Goal: Information Seeking & Learning: Compare options

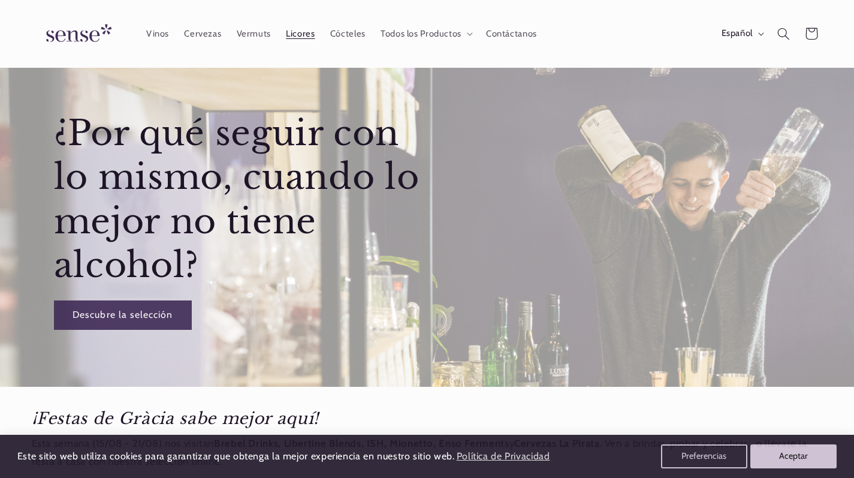
scroll to position [40, 0]
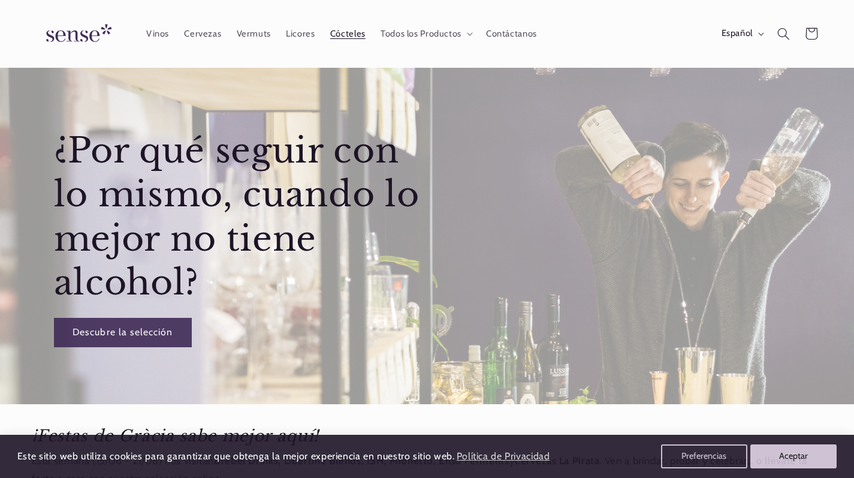
click at [361, 40] on link "Cócteles" at bounding box center [348, 33] width 50 height 26
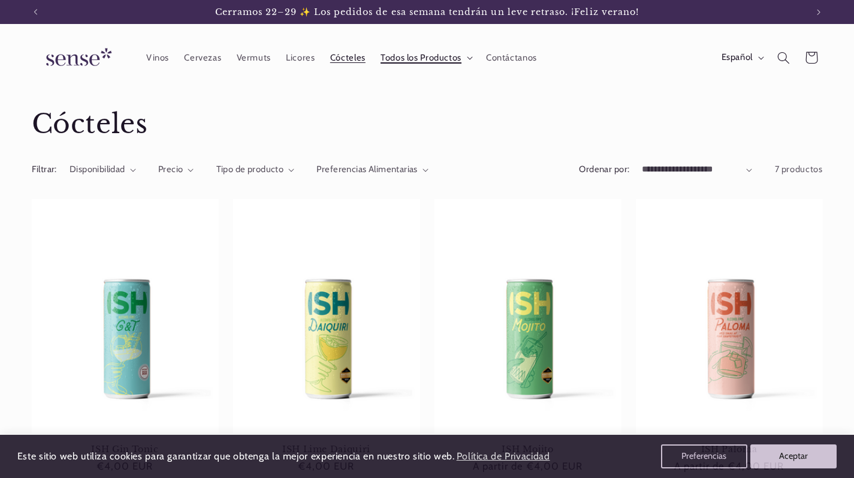
click at [473, 59] on icon at bounding box center [470, 58] width 5 height 3
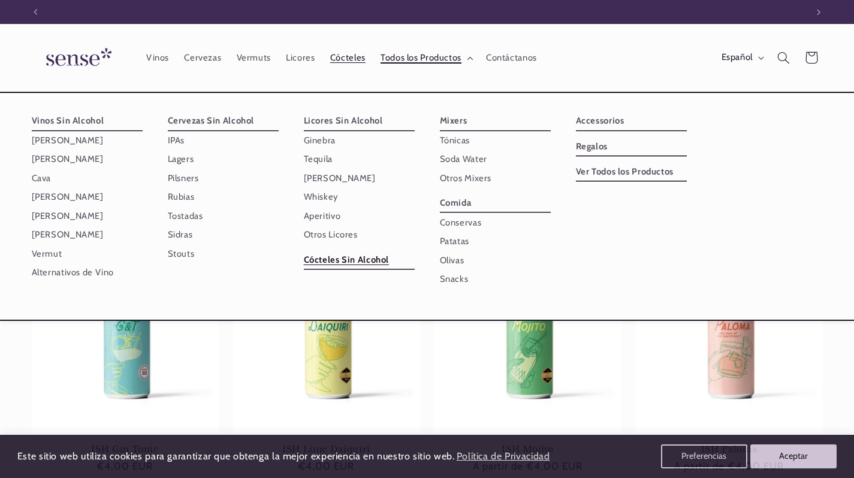
scroll to position [0, 772]
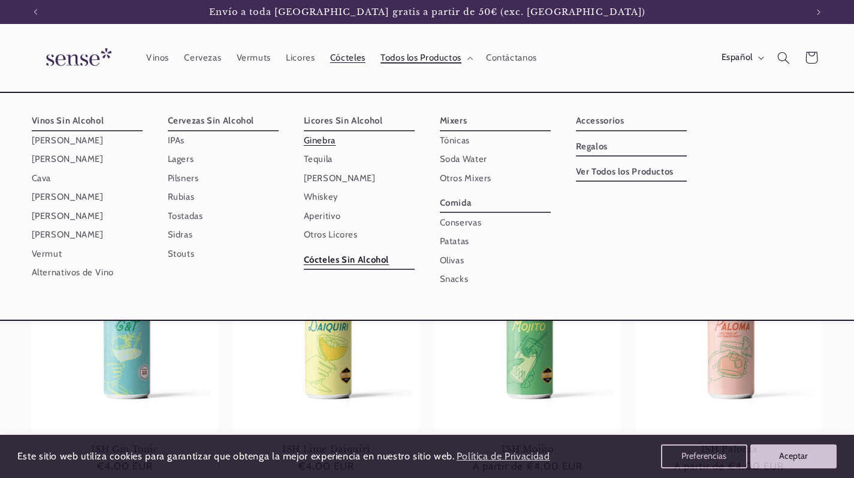
click at [331, 141] on link "Ginebra" at bounding box center [359, 140] width 111 height 19
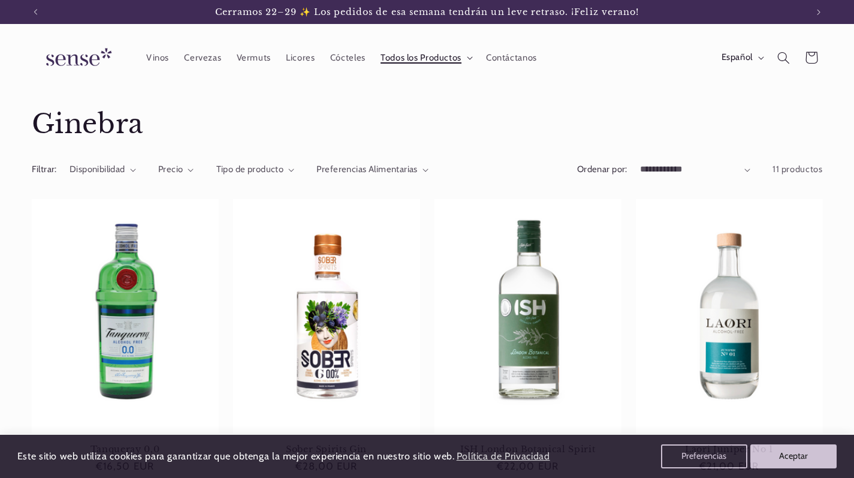
click at [469, 57] on summary "Todos los Productos" at bounding box center [426, 57] width 106 height 26
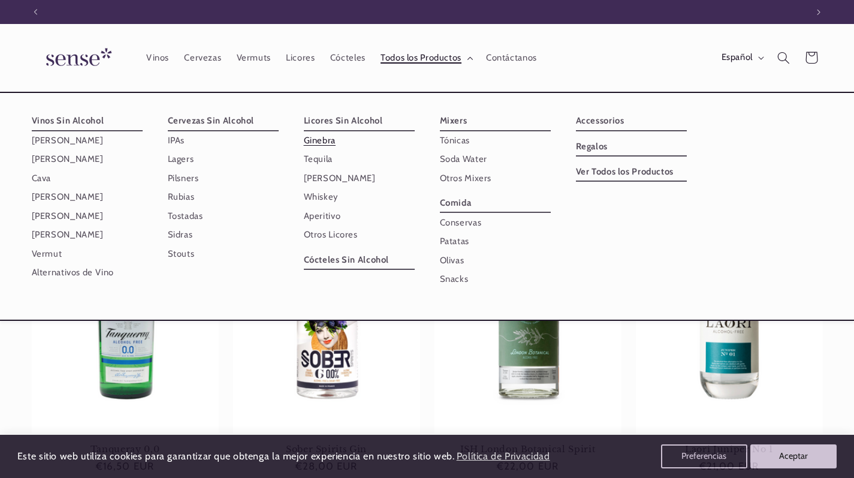
scroll to position [0, 772]
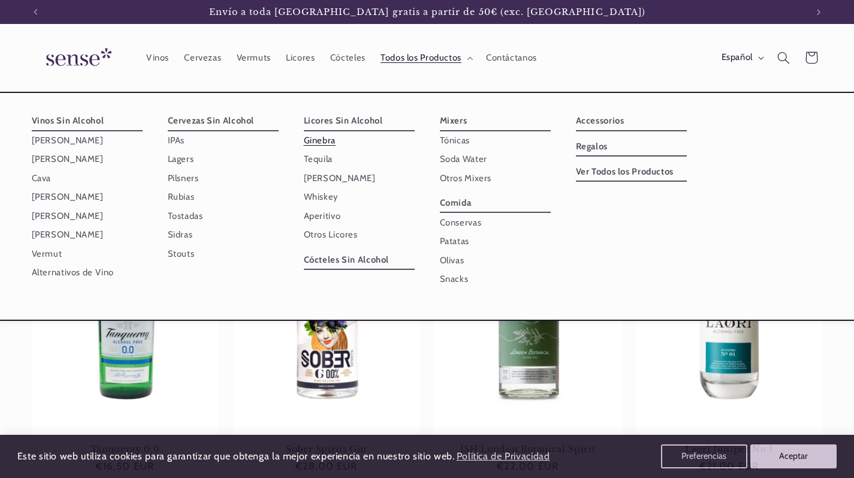
click at [384, 88] on header "Vinos Cervezas Vermuts Licores Cócteles Todos los Productos Todos los Productos…" at bounding box center [427, 58] width 854 height 68
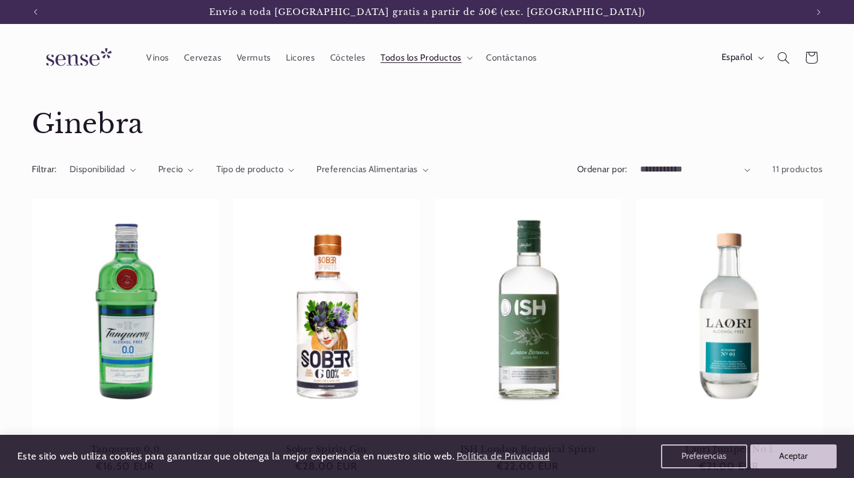
scroll to position [0, 0]
click at [280, 173] on span "Tipo de producto" at bounding box center [250, 169] width 68 height 11
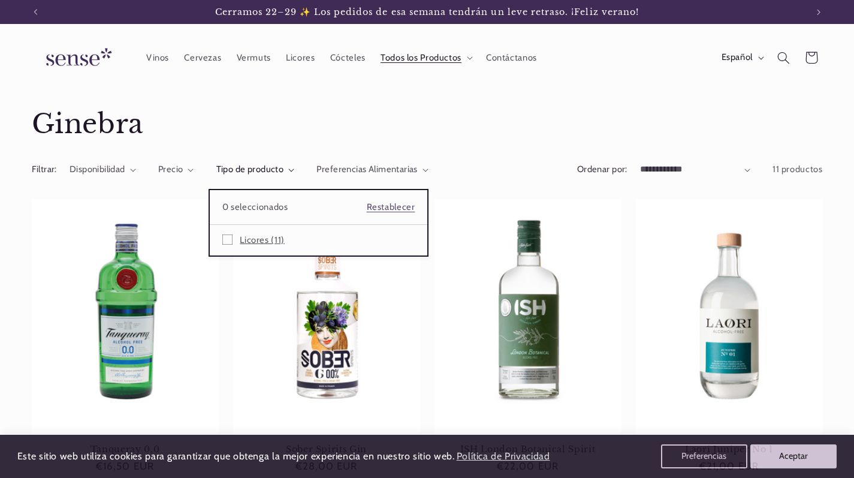
click at [287, 245] on label "Licores (11) Licores (11 productos)" at bounding box center [318, 240] width 193 height 24
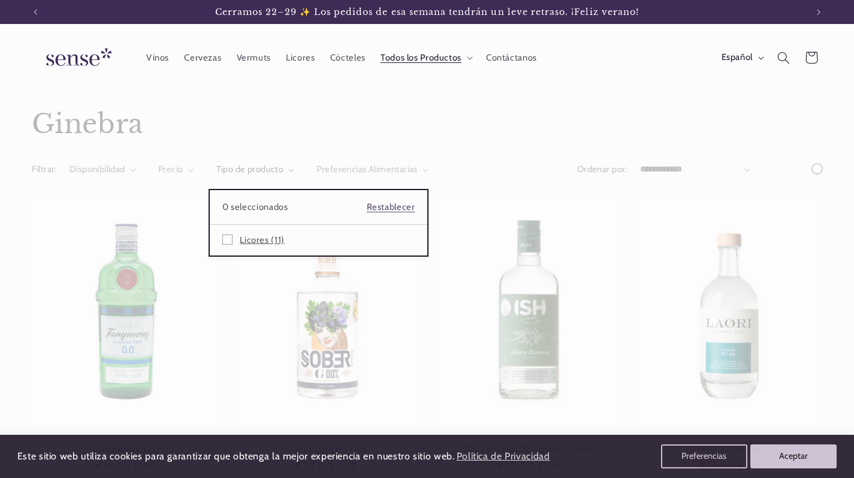
click at [287, 245] on label "Licores (11) Licores (11 productos)" at bounding box center [318, 240] width 193 height 24
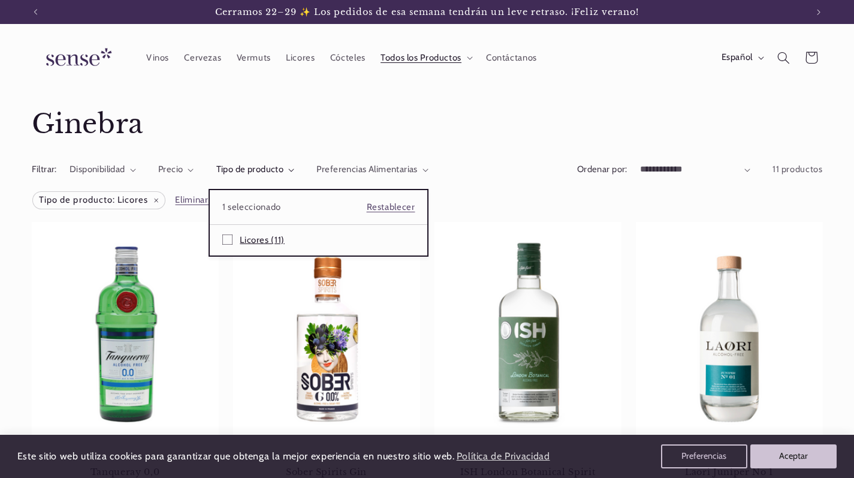
click at [282, 240] on span "Licores (11)" at bounding box center [262, 239] width 45 height 11
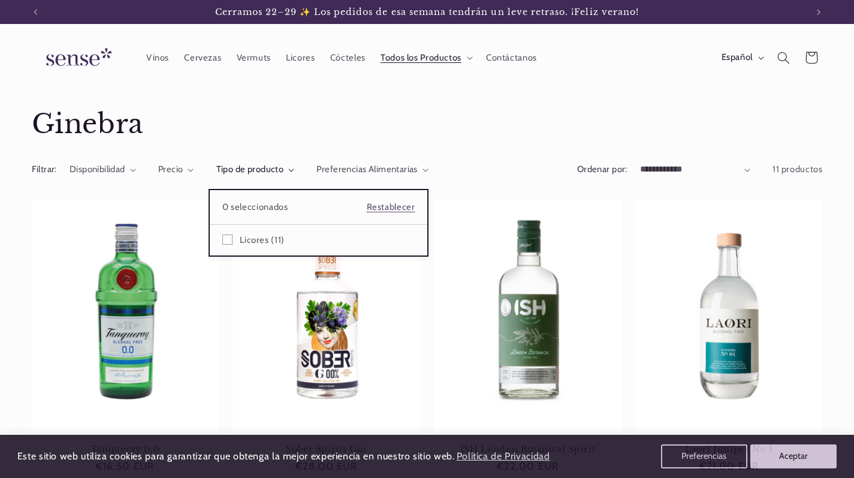
click at [342, 88] on header "Vinos Cervezas Vermuts Licores Cócteles Todos los Productos Todos los Productos…" at bounding box center [427, 58] width 854 height 68
click at [303, 56] on span "Licores" at bounding box center [300, 57] width 29 height 11
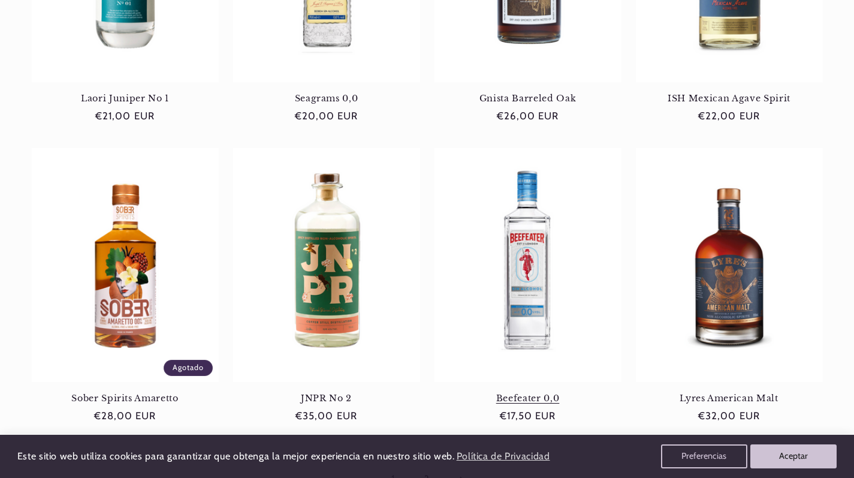
scroll to position [1046, 0]
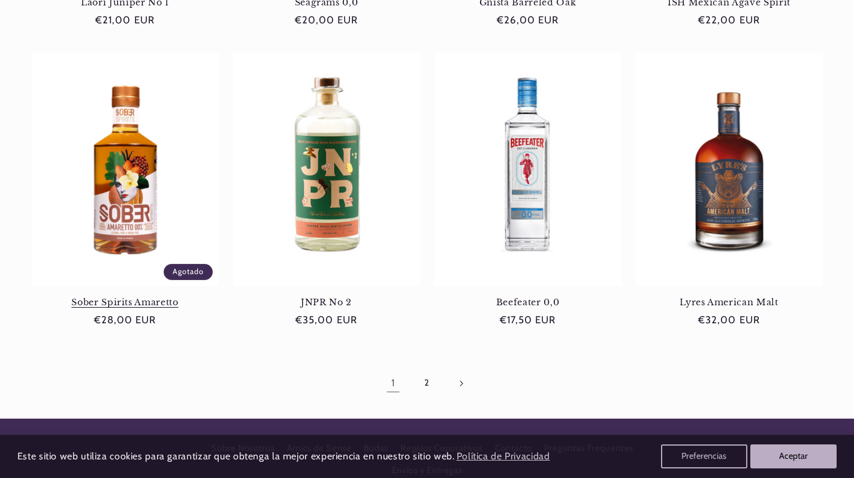
click at [103, 297] on link "Sober Spirits Amaretto" at bounding box center [125, 302] width 187 height 11
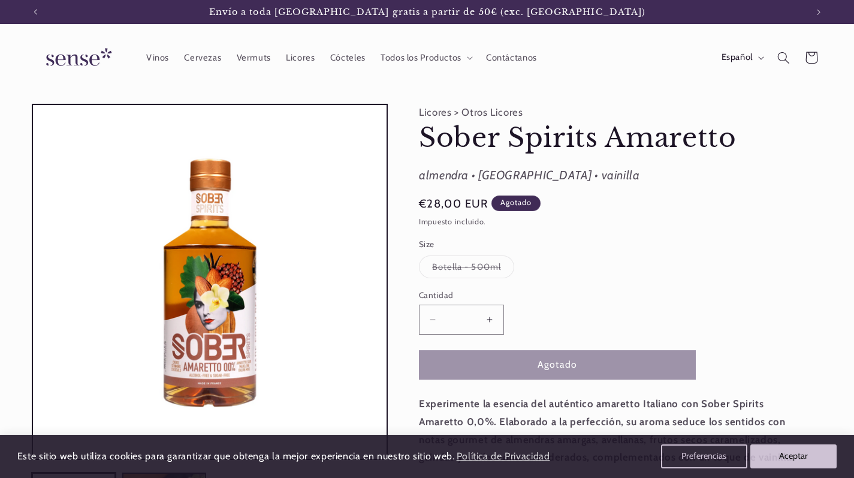
click at [320, 78] on header "Vinos Cervezas Vermuts Licores Cócteles Todos los Productos Todos los Productos…" at bounding box center [427, 58] width 854 height 68
click at [429, 58] on span "Todos los Productos" at bounding box center [421, 57] width 81 height 11
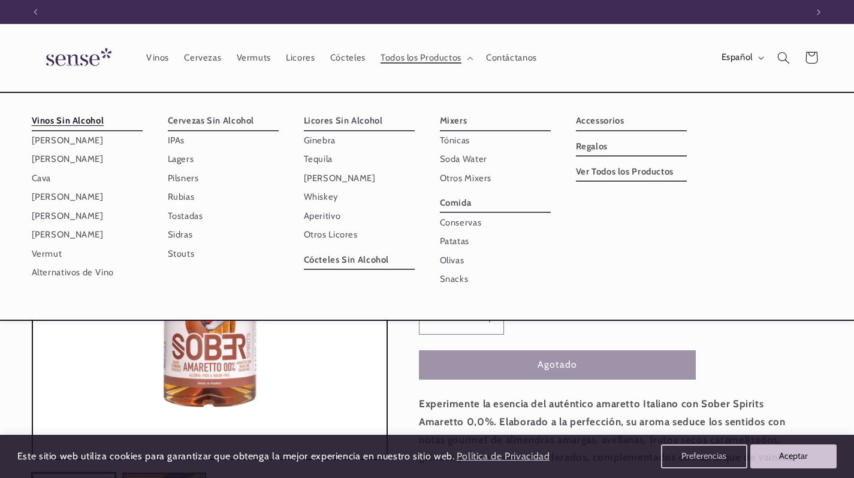
scroll to position [0, 772]
click at [118, 115] on link "Vinos Sin Alcohol" at bounding box center [87, 121] width 111 height 19
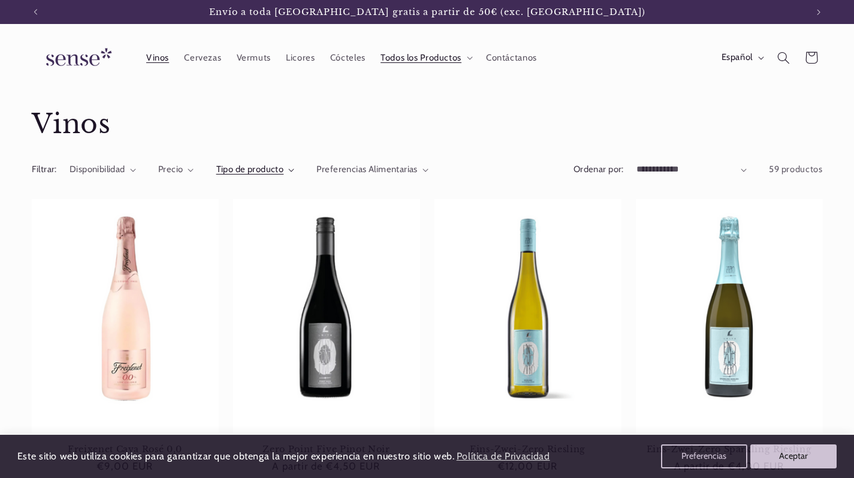
click at [281, 165] on span "Tipo de producto" at bounding box center [250, 169] width 68 height 11
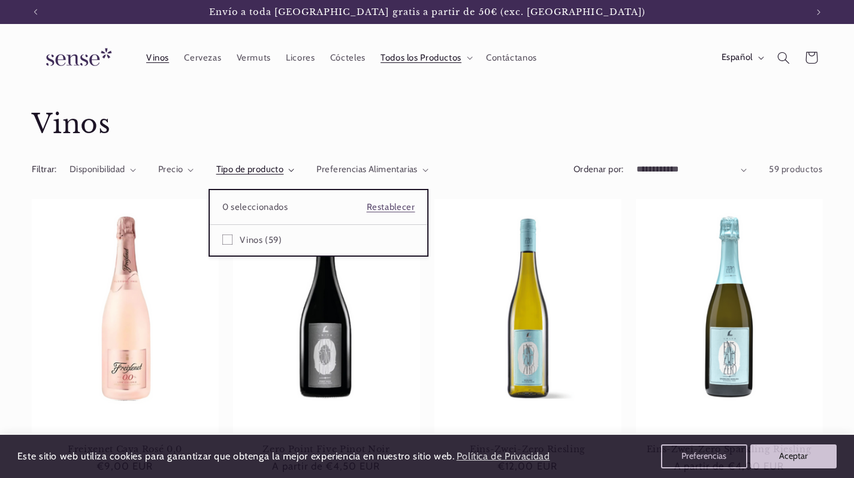
click at [295, 163] on summary "Tipo de producto" at bounding box center [255, 169] width 79 height 13
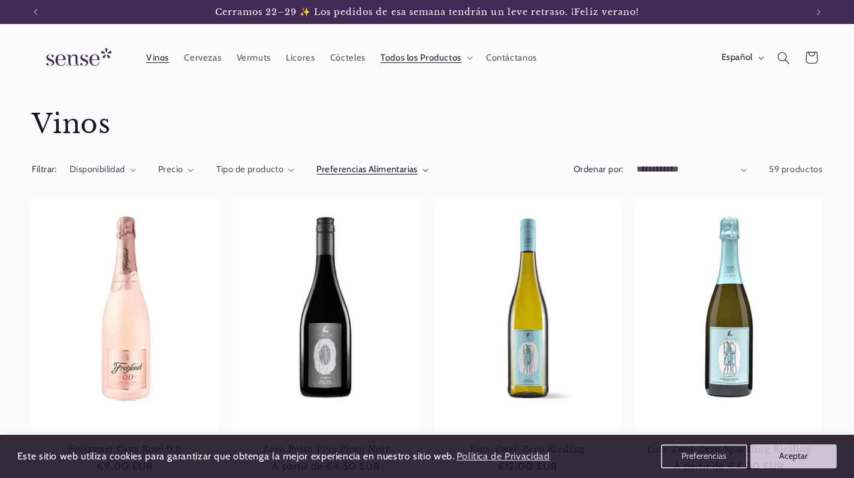
click at [394, 173] on span "Preferencias Alimentarias" at bounding box center [367, 169] width 101 height 11
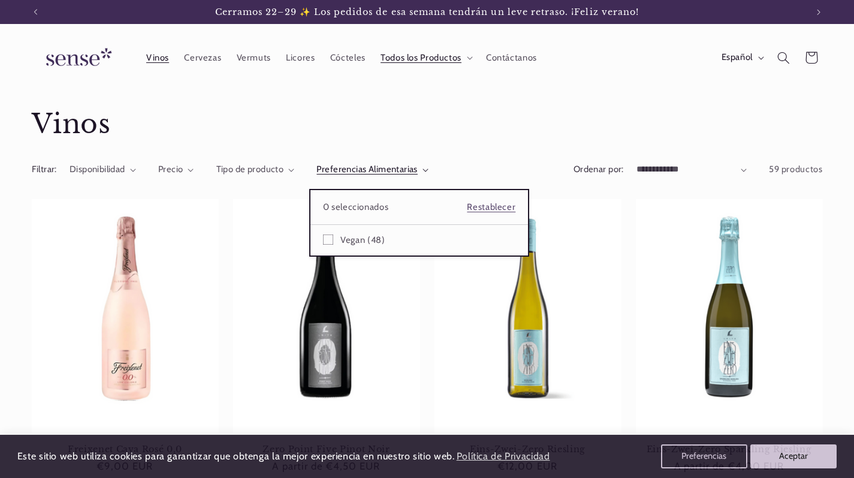
click at [429, 163] on summary "Preferencias Alimentarias" at bounding box center [373, 169] width 112 height 13
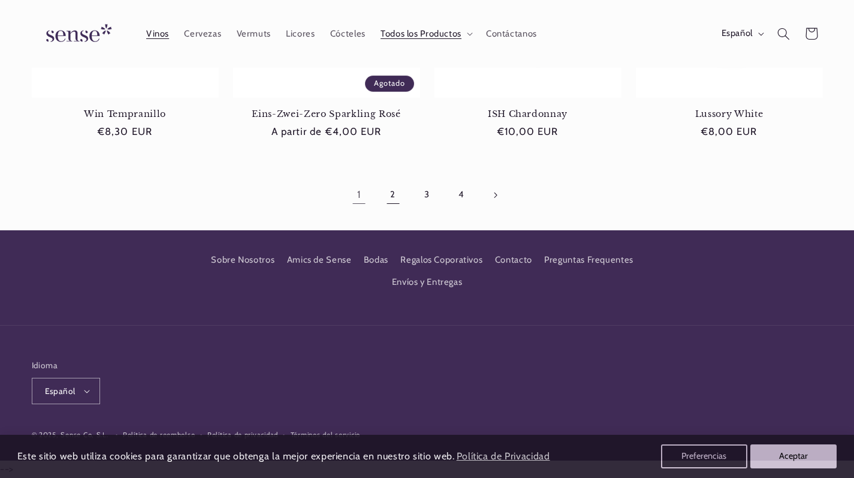
scroll to position [1234, 0]
click at [393, 195] on link "2" at bounding box center [394, 195] width 28 height 28
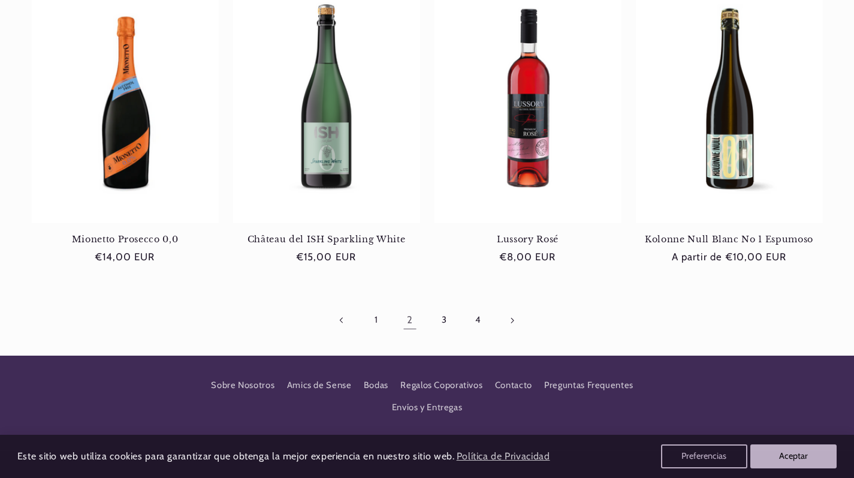
scroll to position [1110, 0]
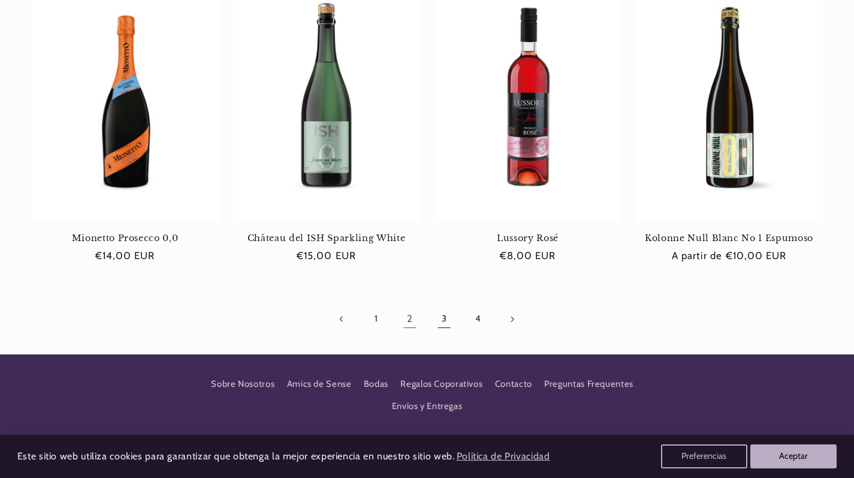
click at [449, 318] on link "3" at bounding box center [444, 319] width 28 height 28
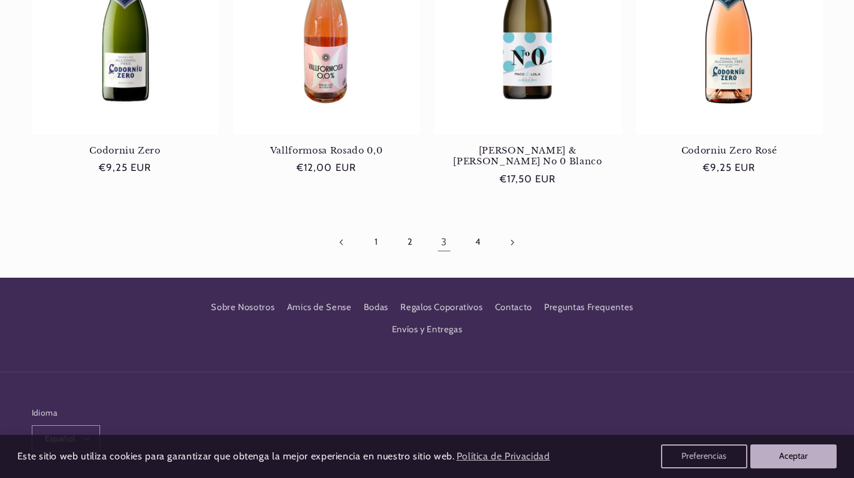
scroll to position [0, 772]
click at [480, 228] on link "4" at bounding box center [478, 242] width 28 height 28
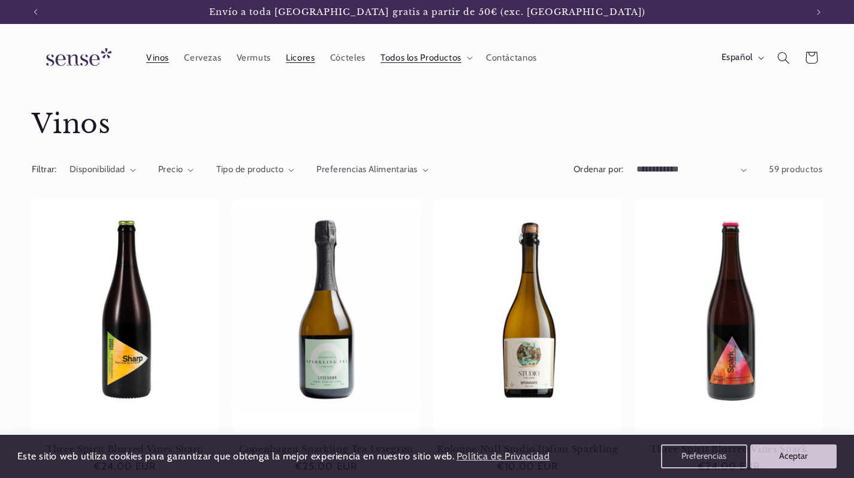
click at [308, 53] on span "Licores" at bounding box center [300, 57] width 29 height 11
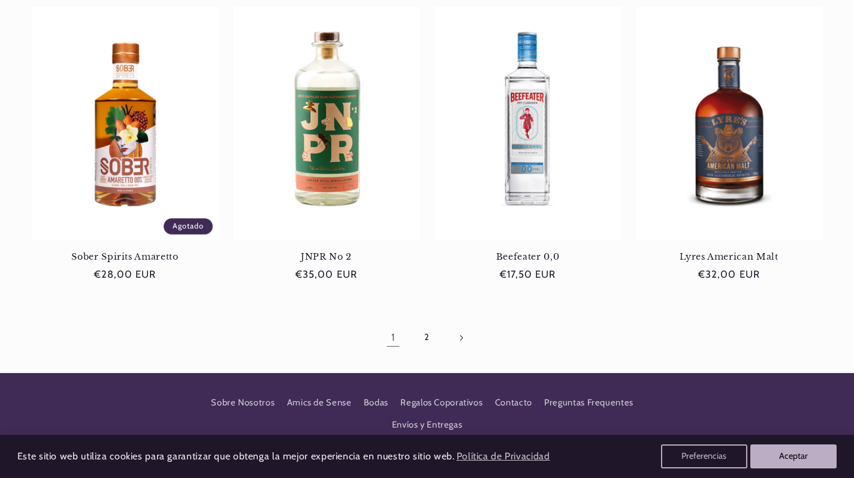
scroll to position [1096, 0]
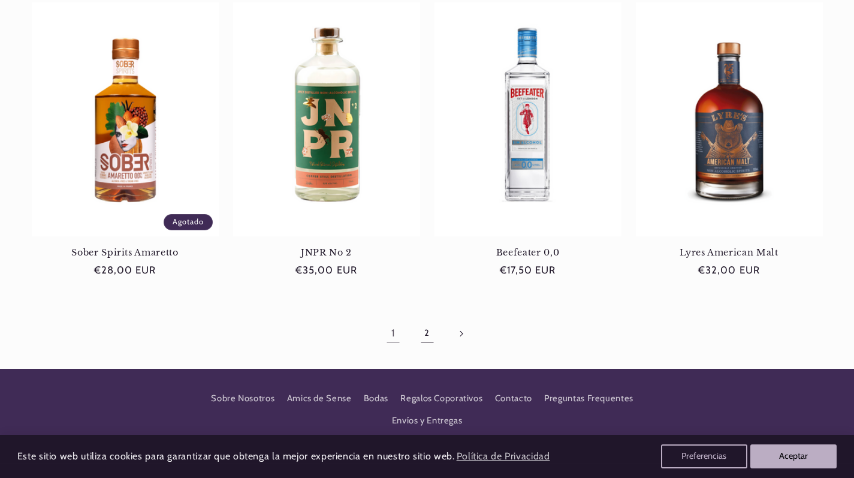
click at [426, 332] on link "2" at bounding box center [427, 334] width 28 height 28
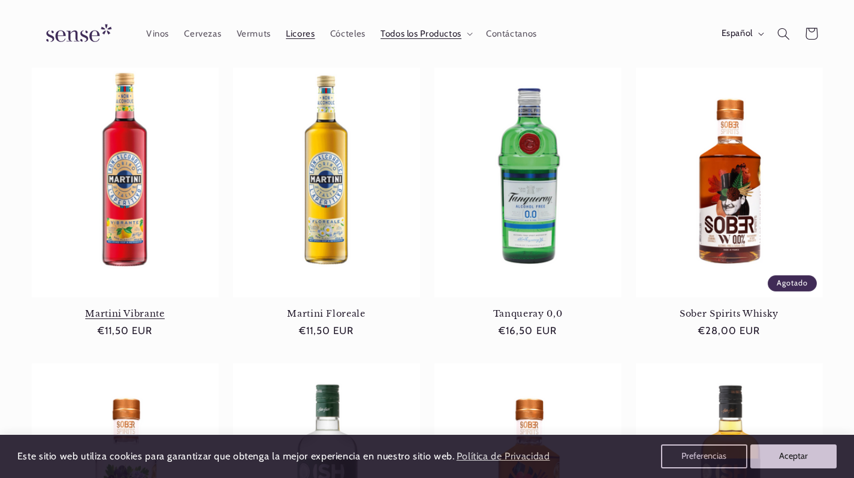
scroll to position [125, 0]
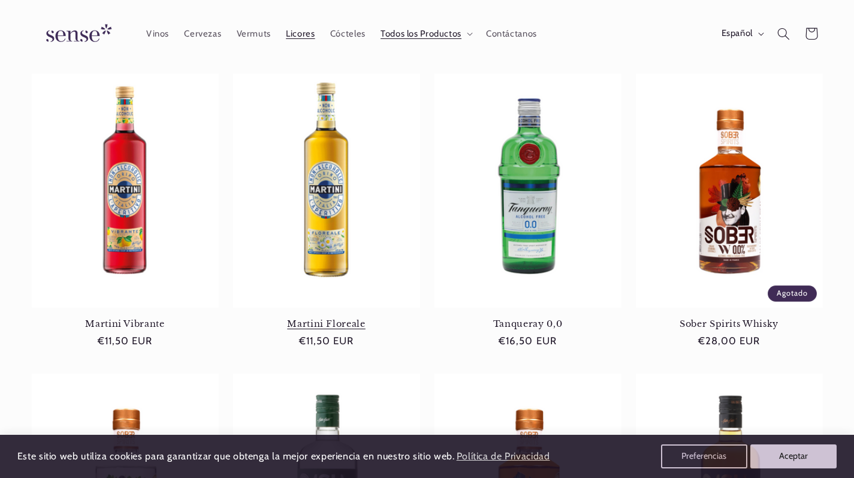
click at [291, 318] on link "Martini Floreale" at bounding box center [326, 323] width 187 height 11
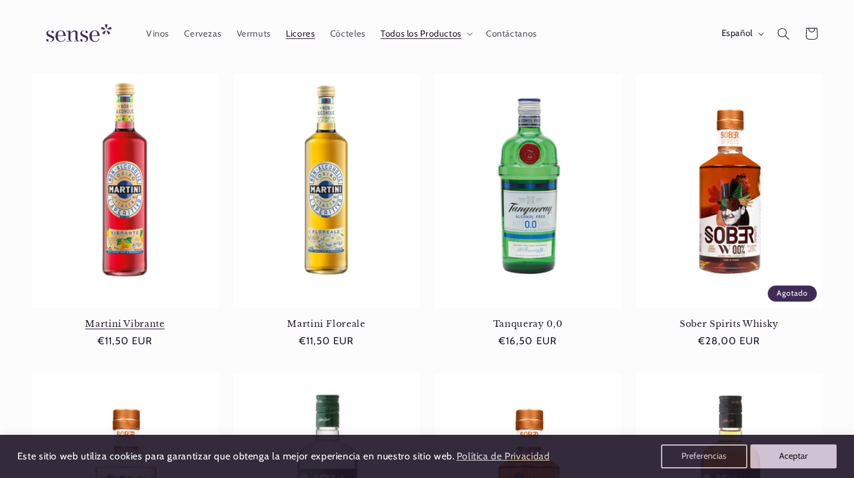
click at [110, 318] on link "Martini Vibrante" at bounding box center [125, 323] width 187 height 11
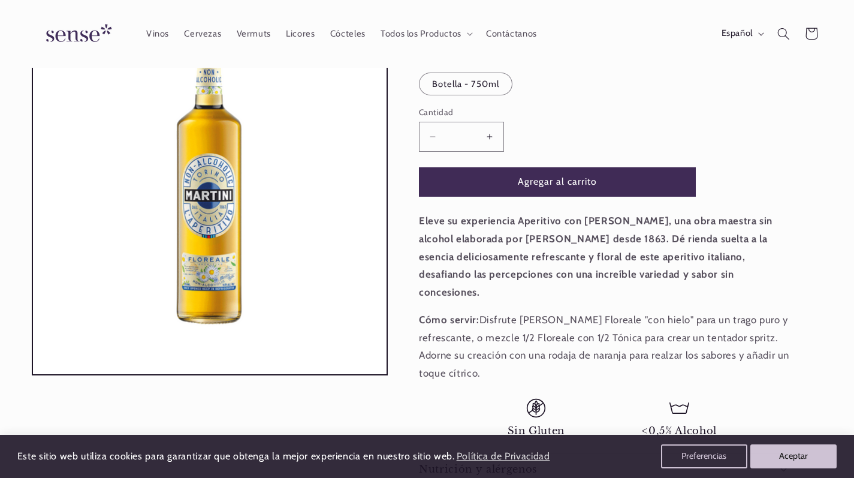
scroll to position [175, 0]
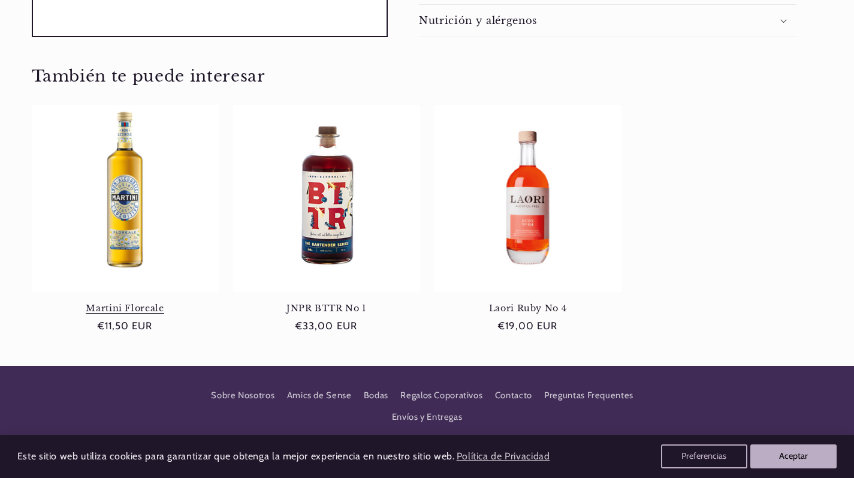
scroll to position [637, 0]
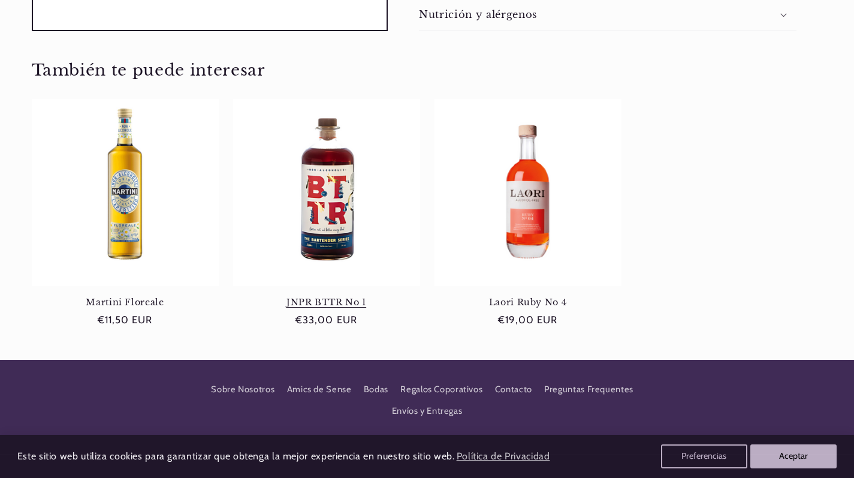
click at [323, 297] on link "JNPR BTTR No 1" at bounding box center [326, 302] width 187 height 11
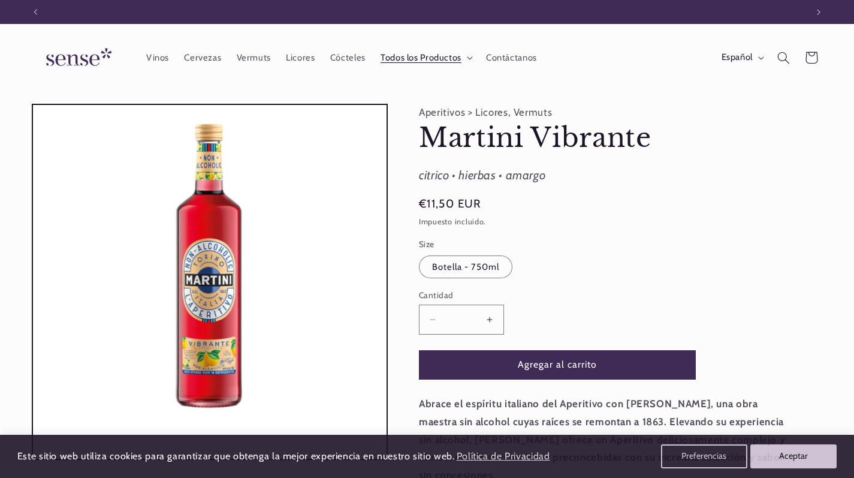
scroll to position [0, 0]
click at [402, 57] on span "Todos los Productos" at bounding box center [421, 57] width 81 height 11
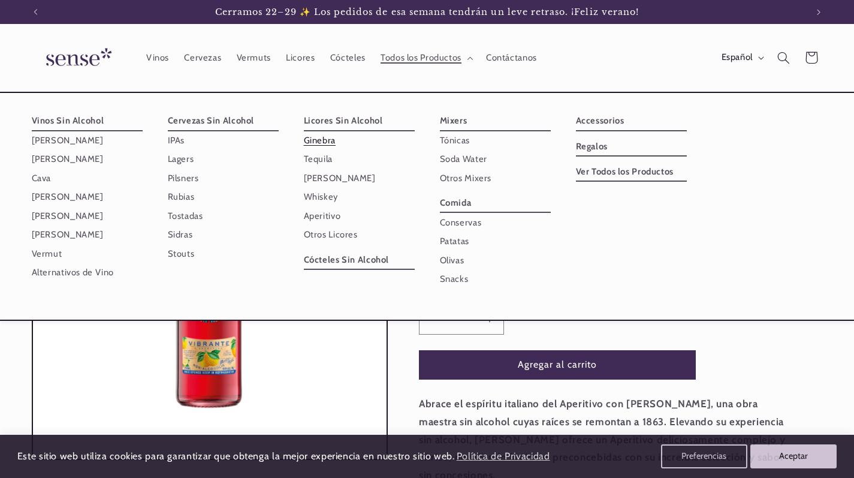
click at [326, 149] on link "Ginebra" at bounding box center [359, 140] width 111 height 19
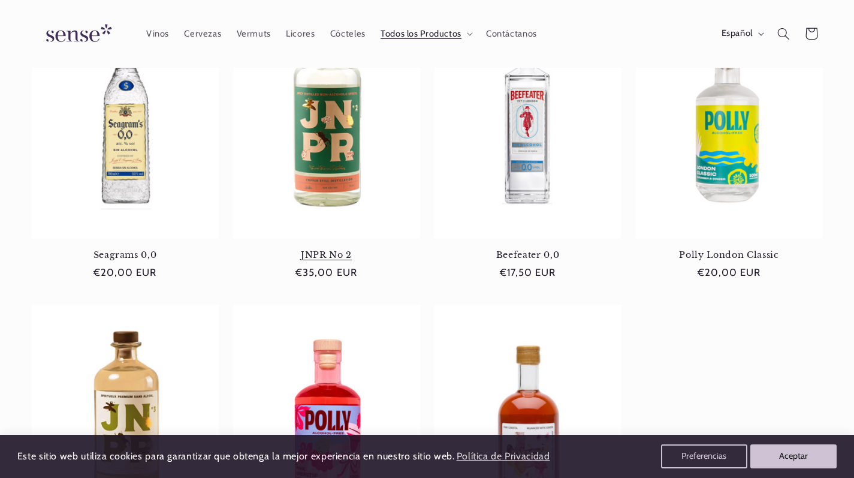
scroll to position [493, 0]
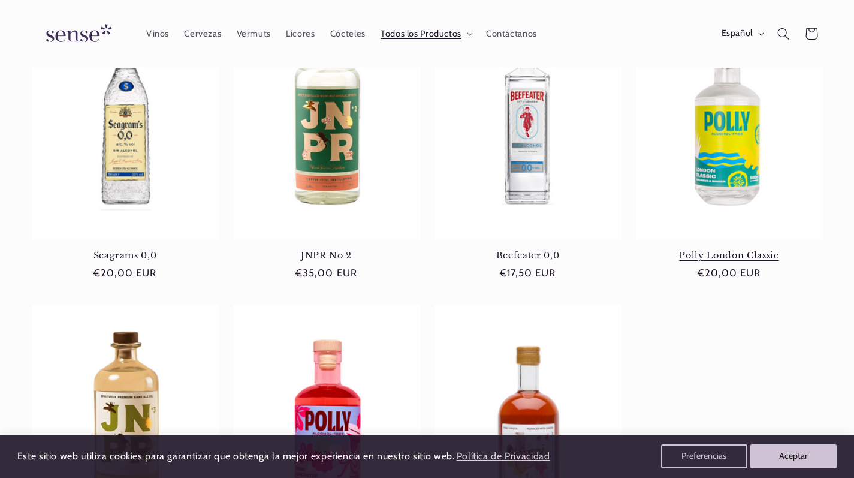
click at [737, 250] on link "Polly London Classic" at bounding box center [729, 255] width 187 height 11
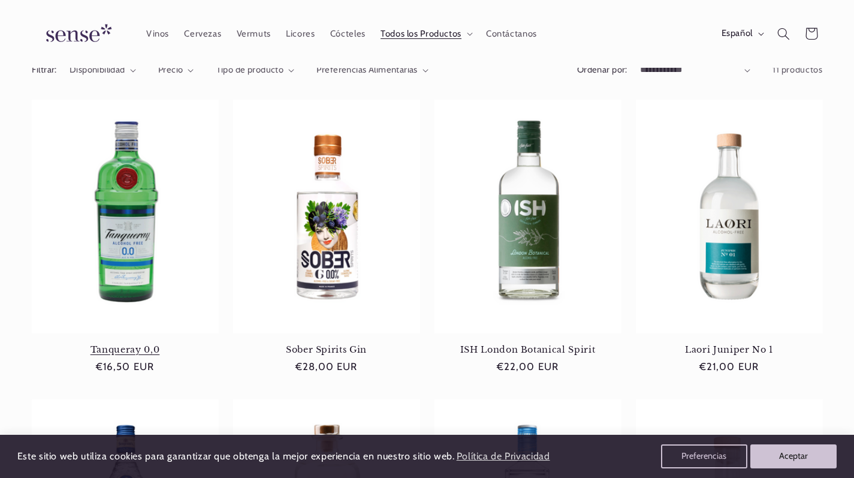
scroll to position [0, 0]
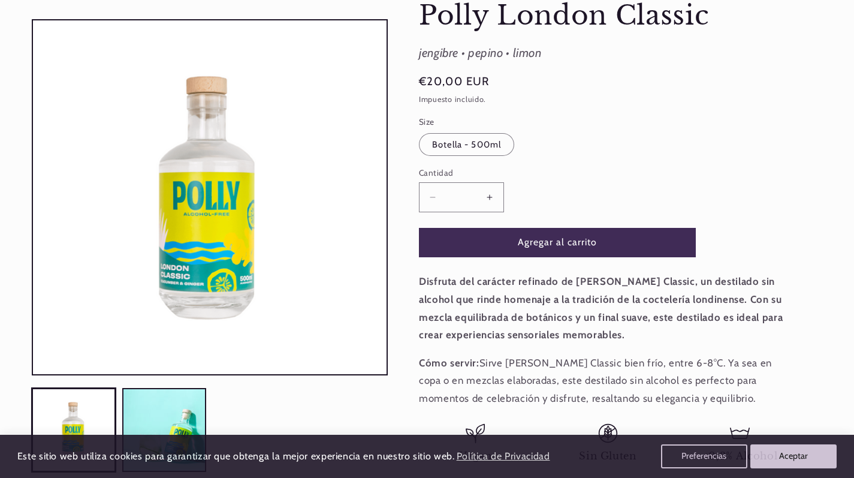
scroll to position [0, 772]
